Goal: Navigation & Orientation: Find specific page/section

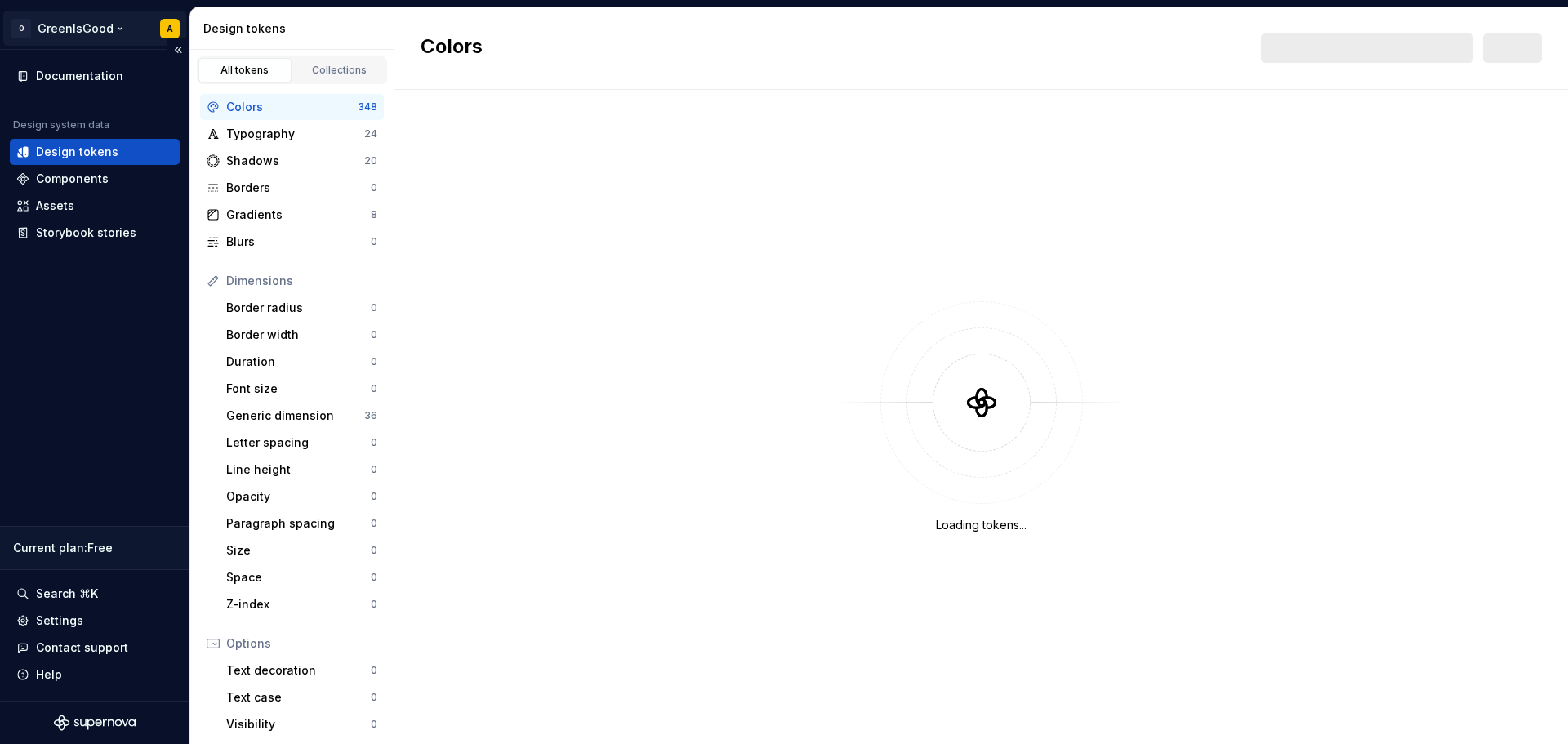
click at [76, 27] on html "O GreenIsGood A Documentation Design system data Design tokens Components Asset…" at bounding box center [784, 372] width 1568 height 744
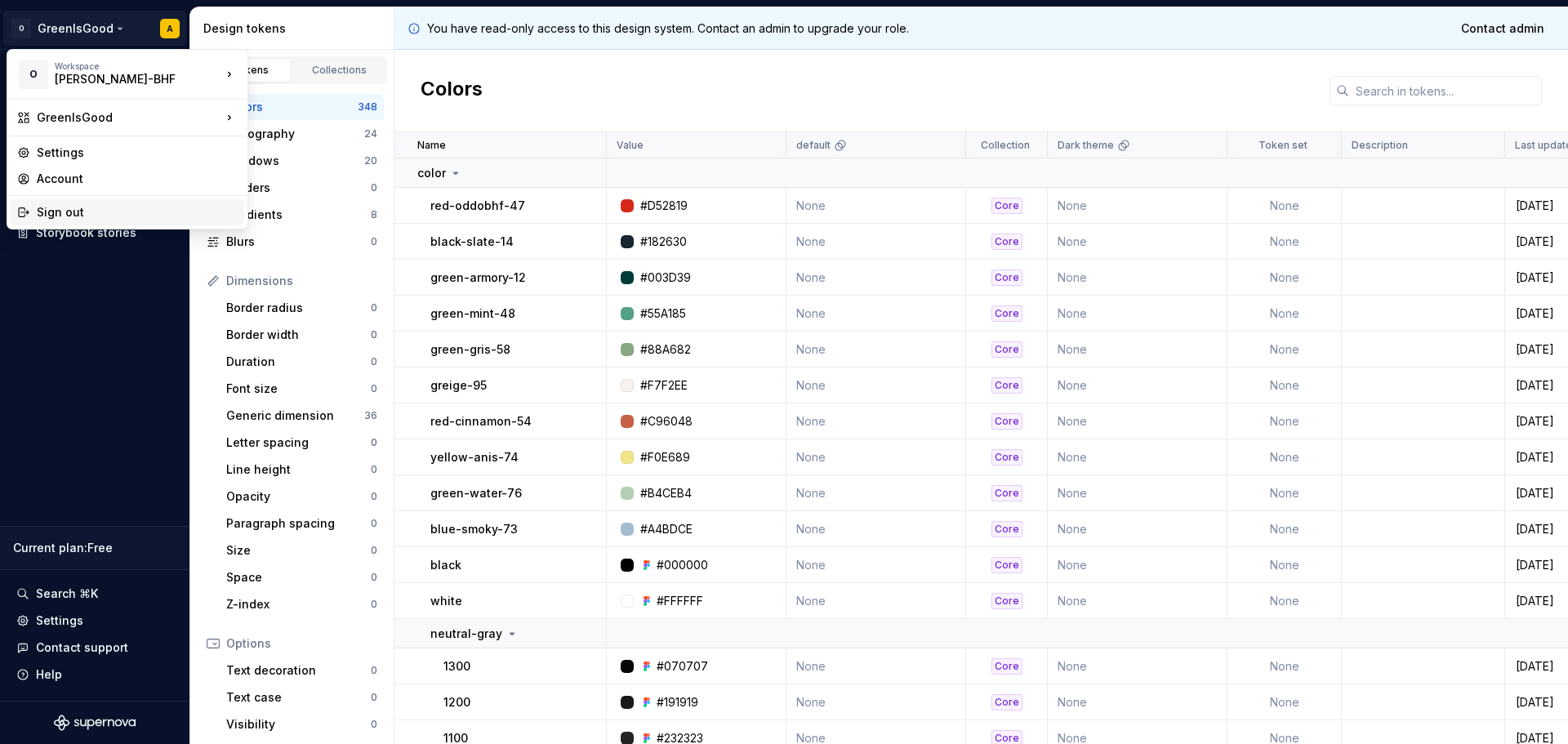
click at [84, 206] on div "Sign out" at bounding box center [137, 212] width 201 height 16
